Goal: Find specific page/section: Find specific page/section

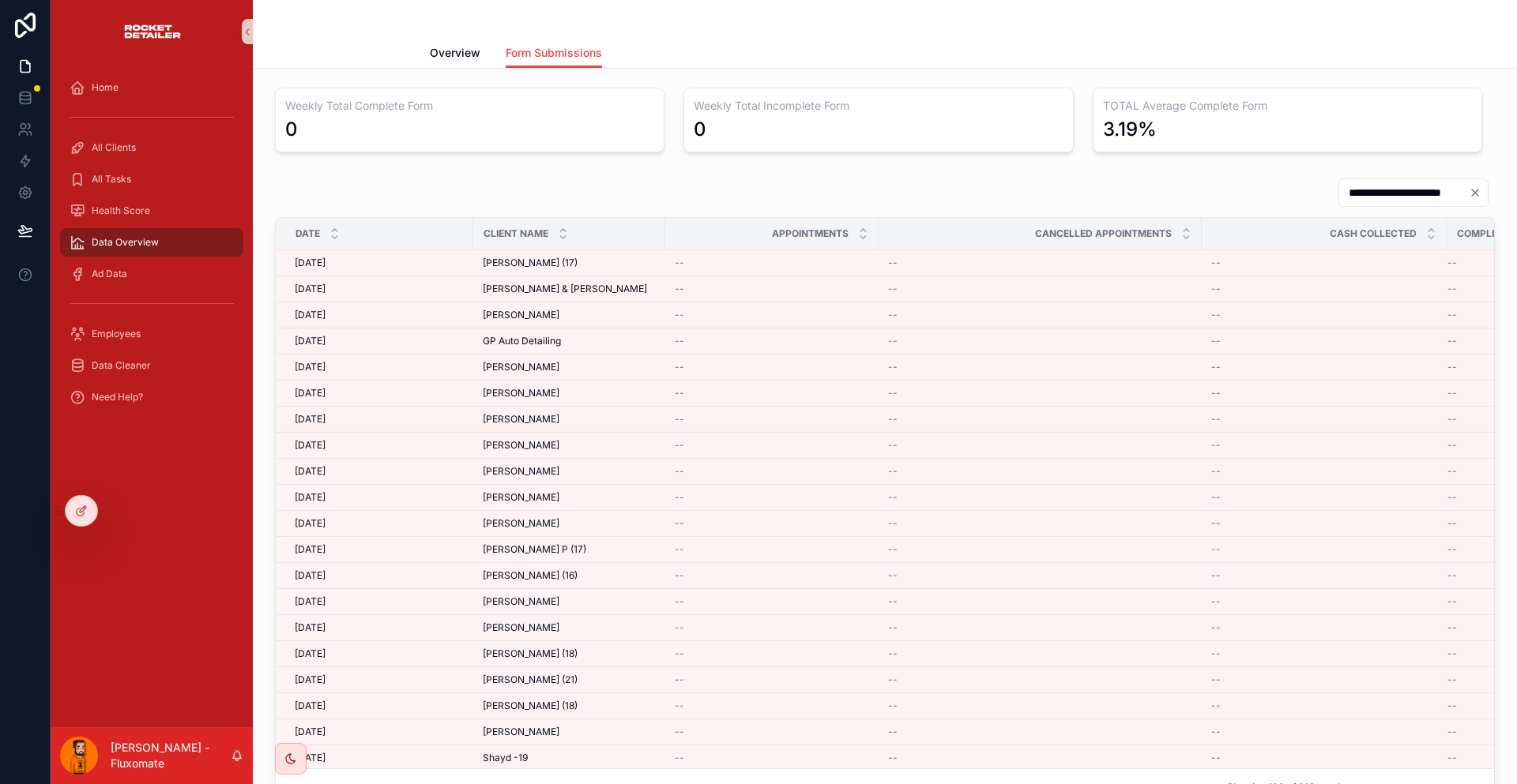
click at [111, 230] on div "Data Overview" at bounding box center [151, 242] width 164 height 25
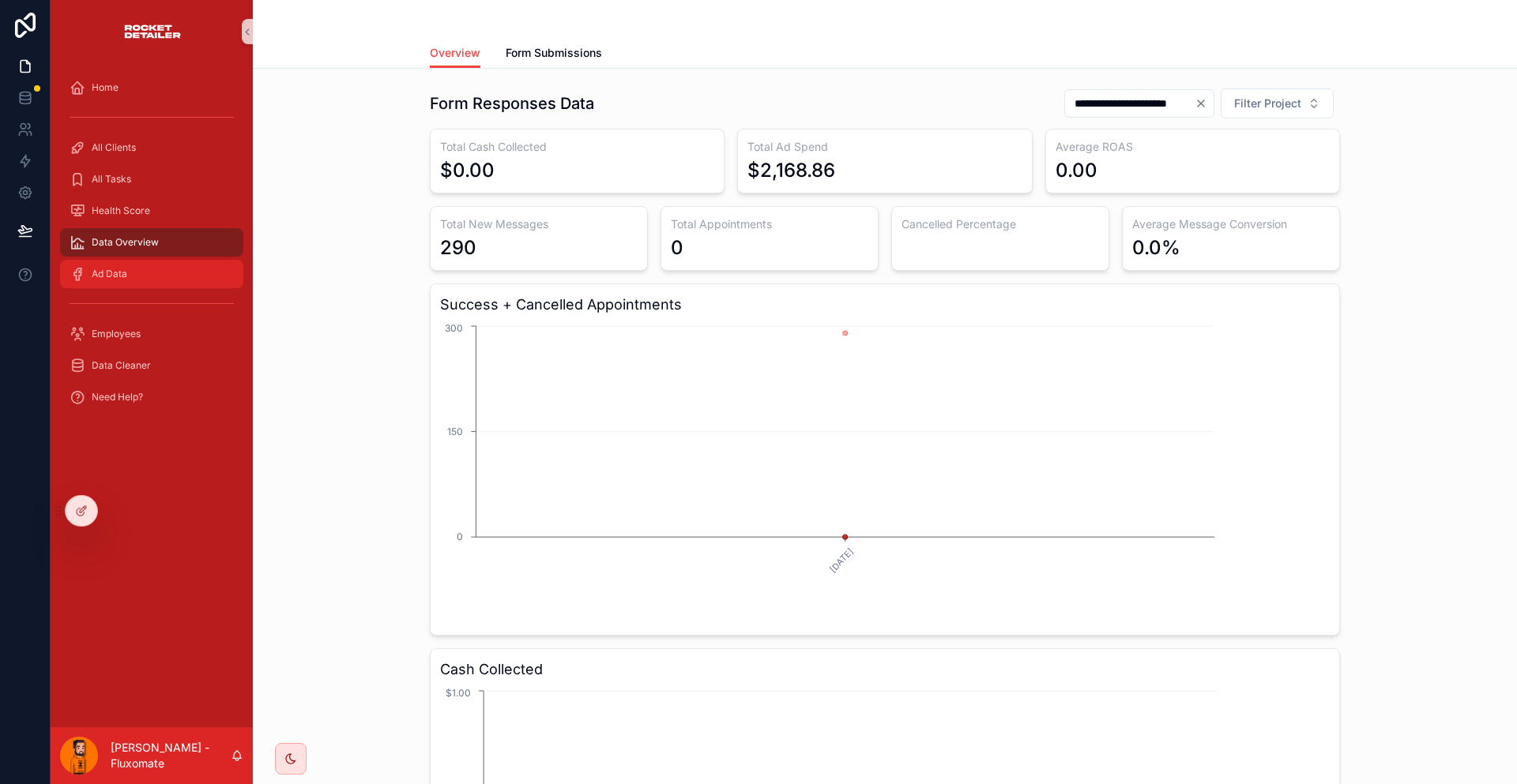
click at [116, 261] on div "Ad Data" at bounding box center [151, 274] width 164 height 25
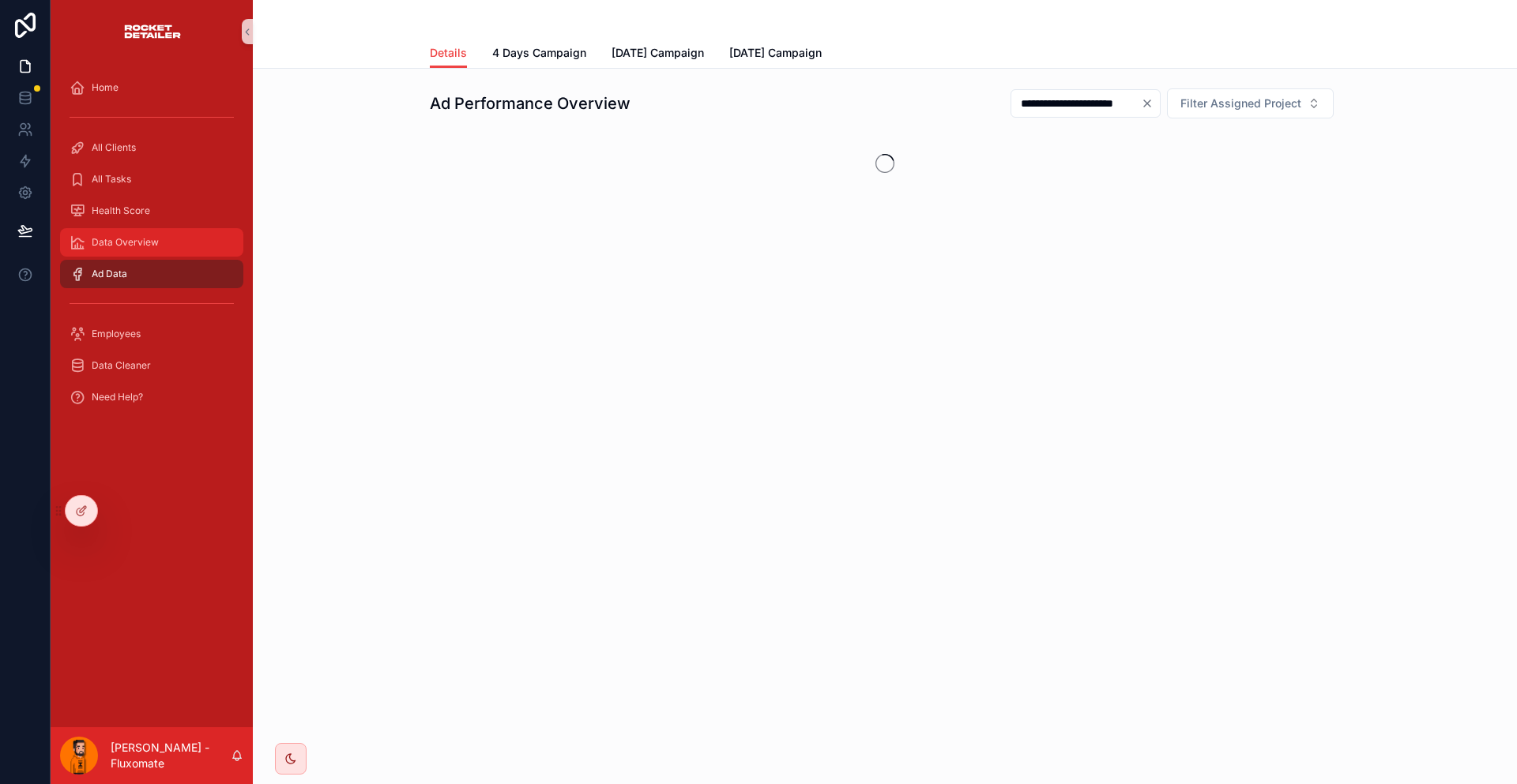
click at [135, 236] on span "Data Overview" at bounding box center [125, 242] width 67 height 13
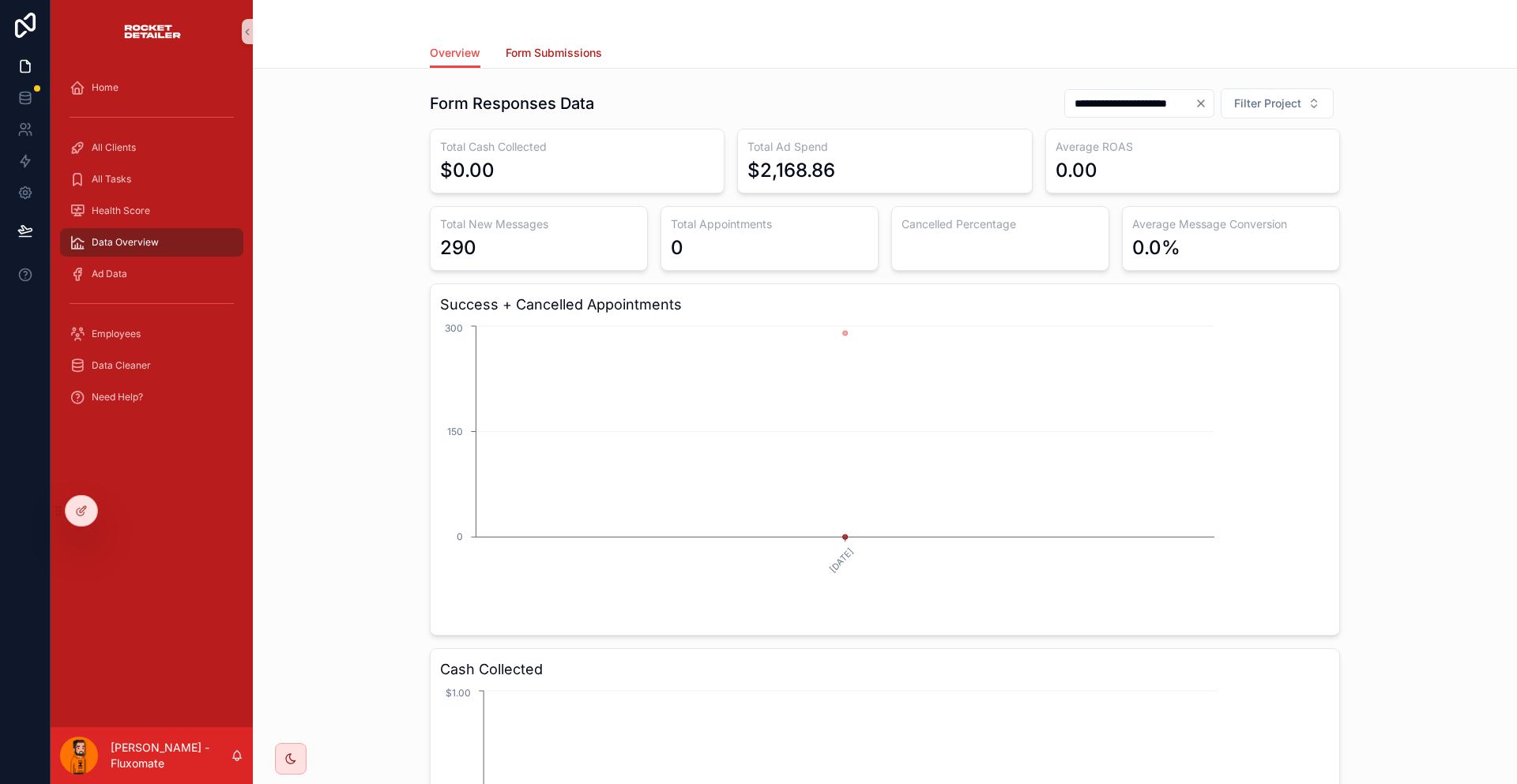
click at [569, 45] on span "Form Submissions" at bounding box center [553, 53] width 96 height 16
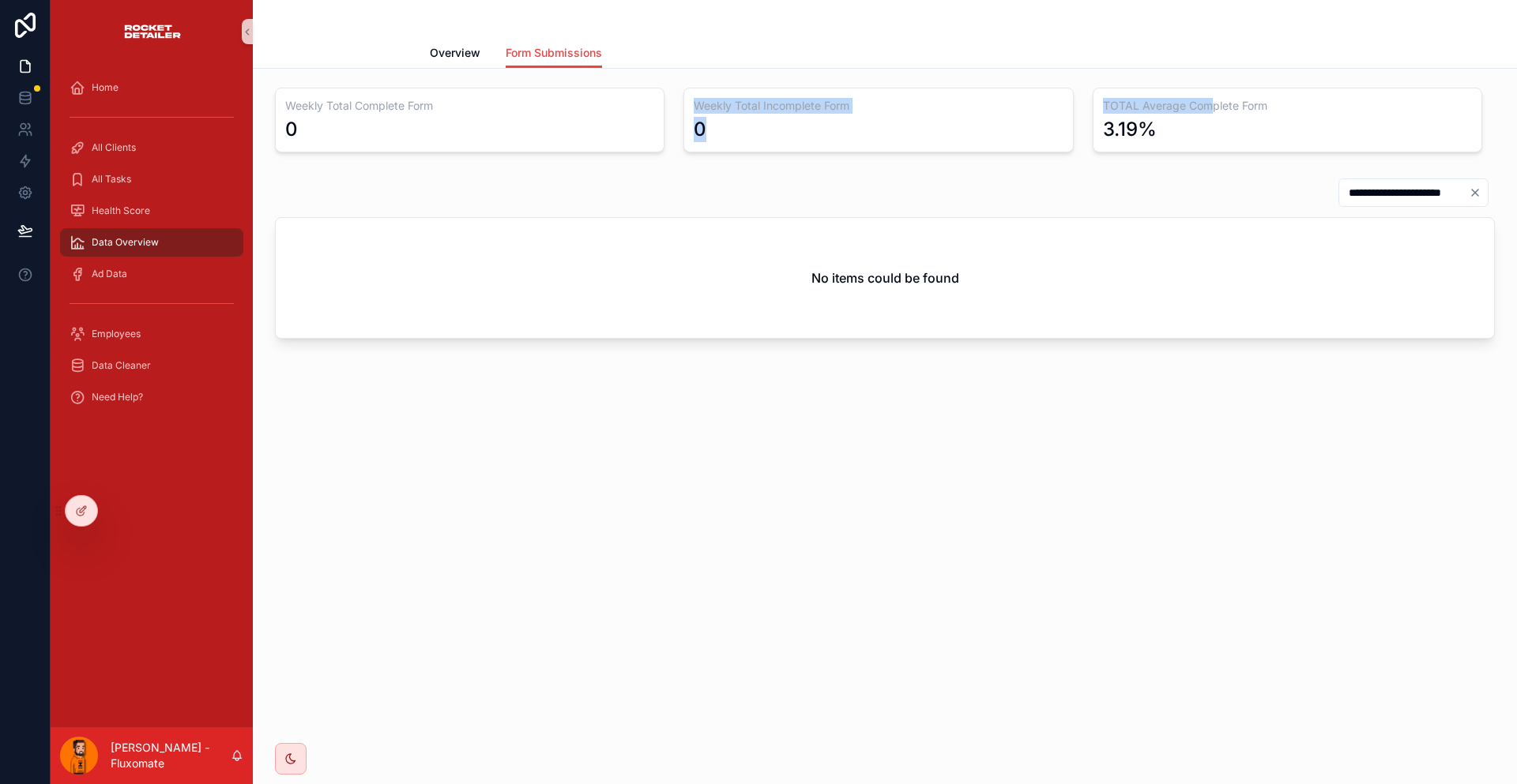
drag, startPoint x: 827, startPoint y: 88, endPoint x: 1183, endPoint y: 93, distance: 356.0
click at [1183, 93] on div "**********" at bounding box center [884, 258] width 1264 height 377
click at [1183, 98] on h3 "TOTAL Average Complete Form" at bounding box center [1287, 106] width 369 height 16
